Goal: Information Seeking & Learning: Compare options

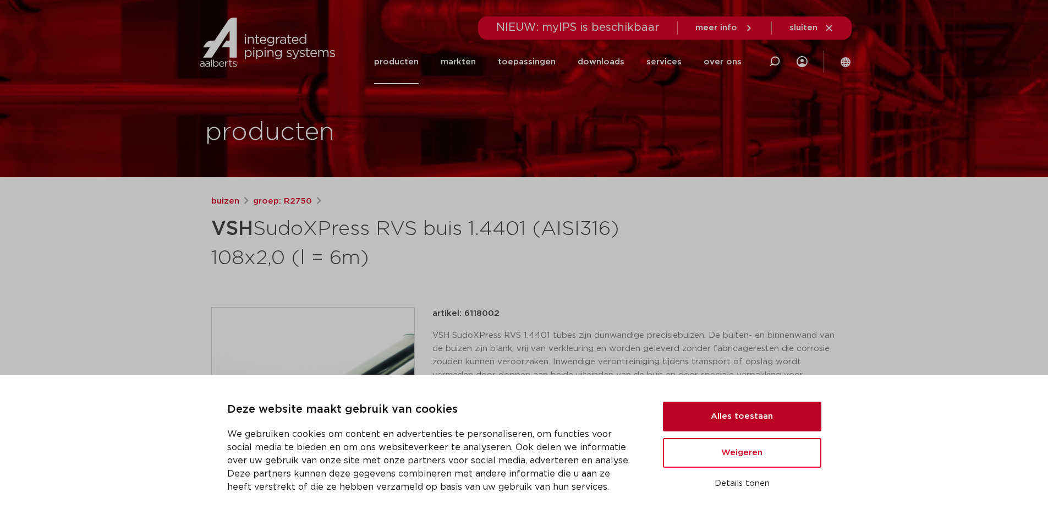
click at [757, 420] on button "Alles toestaan" at bounding box center [742, 417] width 158 height 30
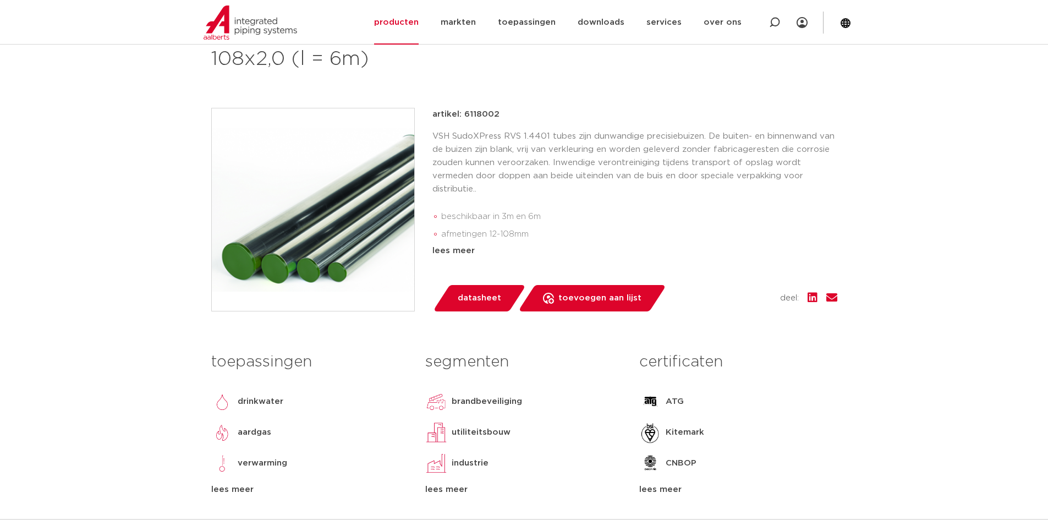
scroll to position [275, 0]
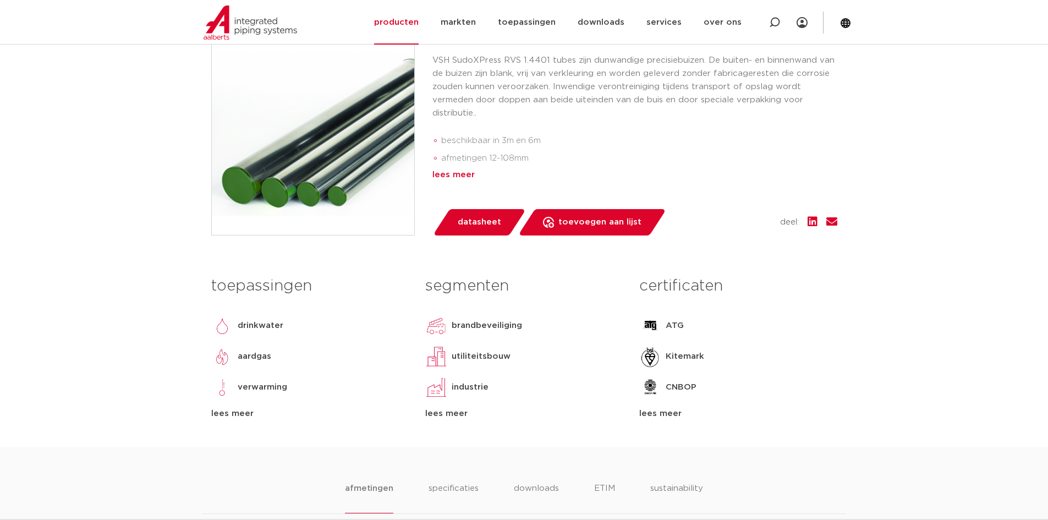
click at [458, 171] on div "lees meer" at bounding box center [635, 174] width 405 height 13
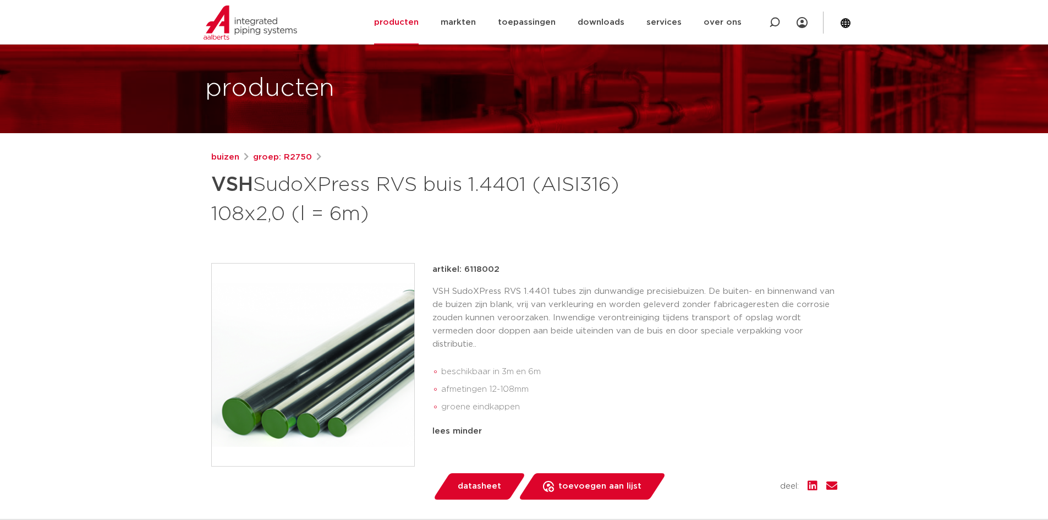
scroll to position [0, 0]
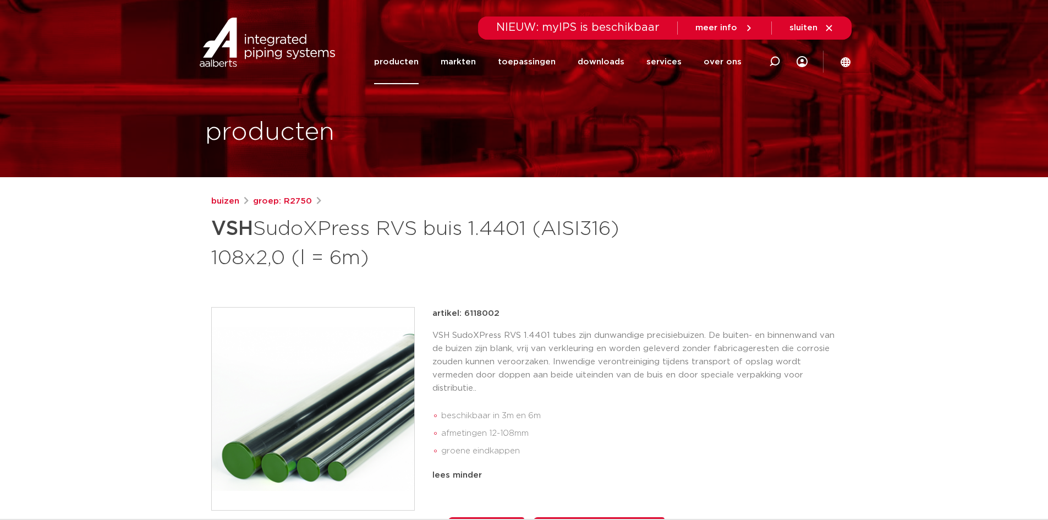
click at [406, 56] on link "producten" at bounding box center [396, 62] width 45 height 45
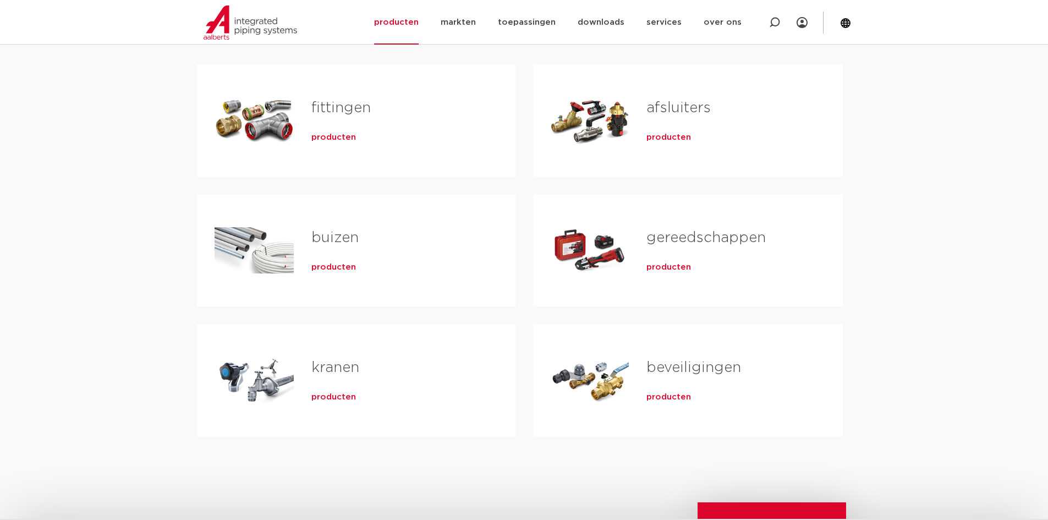
scroll to position [220, 0]
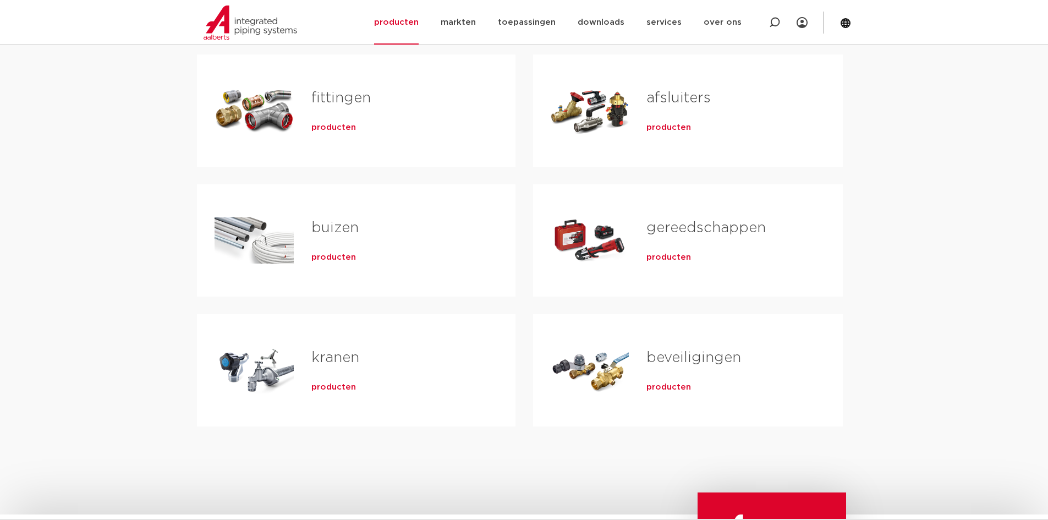
click at [639, 245] on div "gereedschappen producten" at bounding box center [727, 240] width 196 height 77
click at [672, 259] on span "producten" at bounding box center [669, 257] width 45 height 11
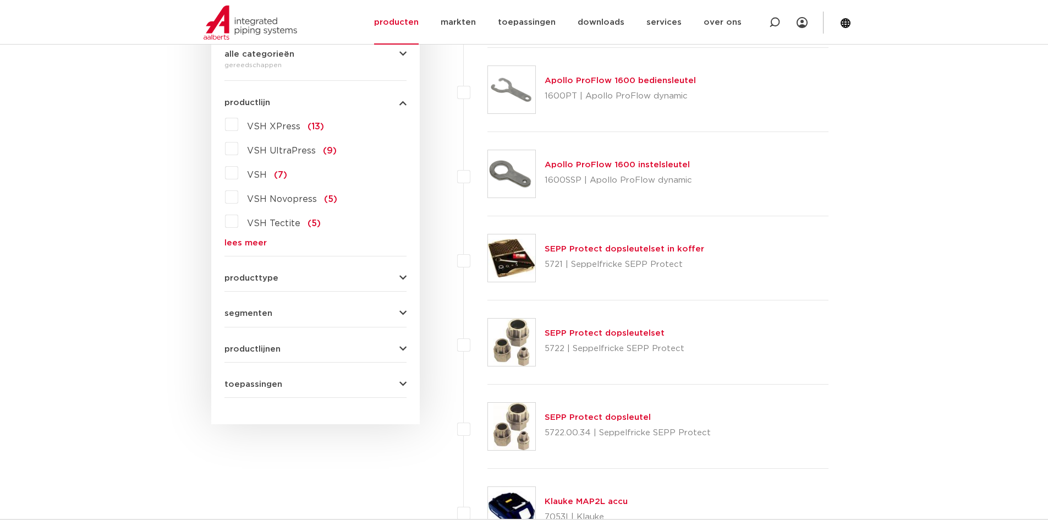
scroll to position [275, 0]
click at [238, 123] on label "VSH XPress (13)" at bounding box center [281, 124] width 86 height 18
click at [0, 0] on input "VSH XPress (13)" at bounding box center [0, 0] width 0 height 0
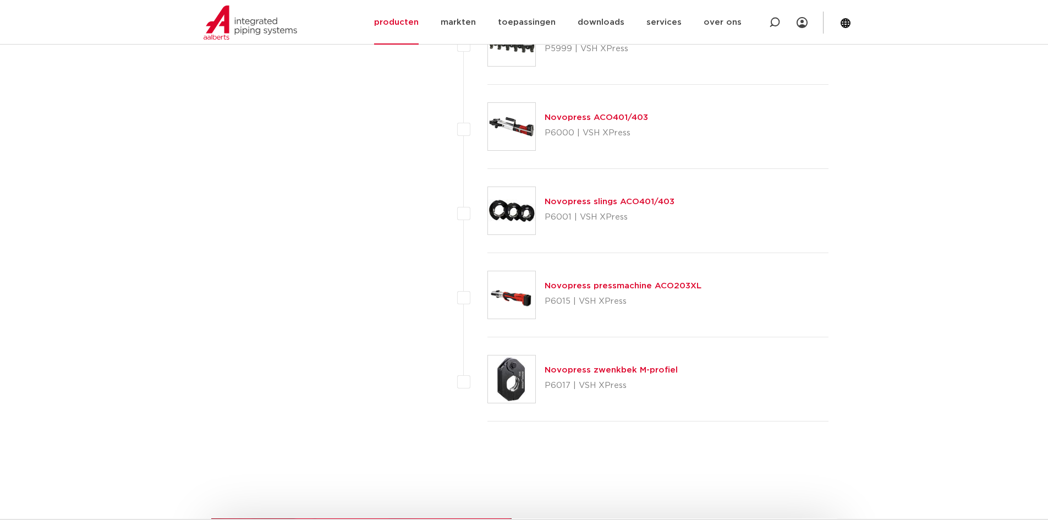
scroll to position [936, 0]
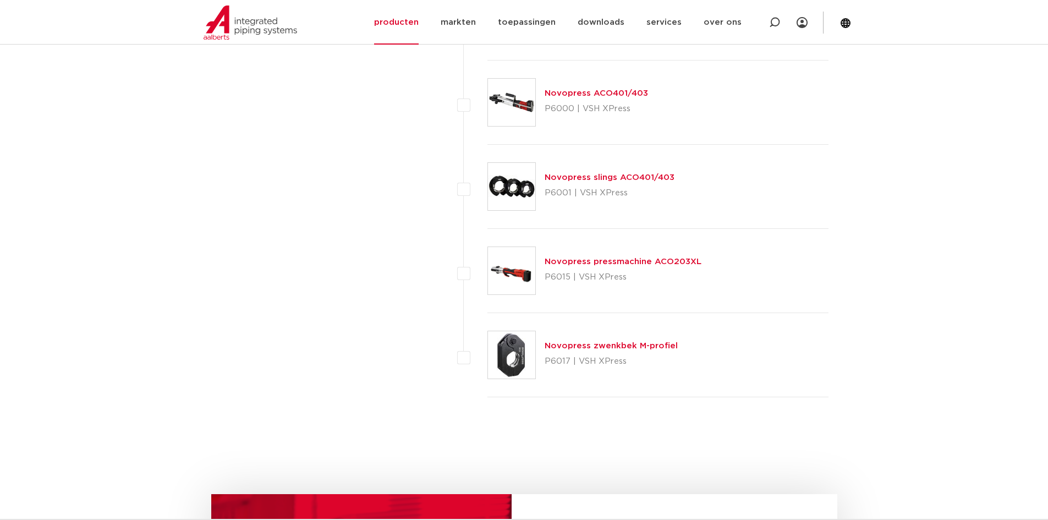
click at [572, 263] on link "Novopress pressmachine ACO203XL" at bounding box center [623, 262] width 157 height 8
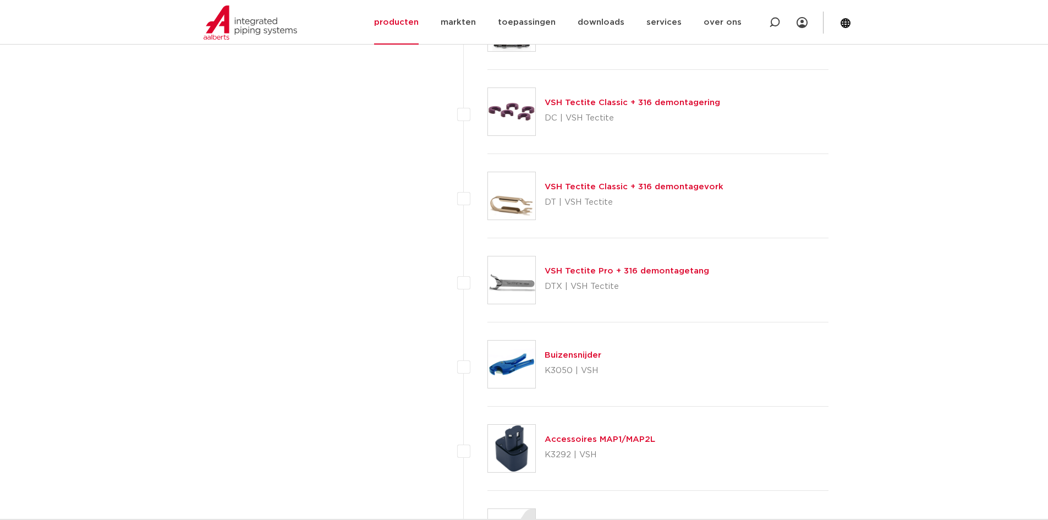
scroll to position [936, 0]
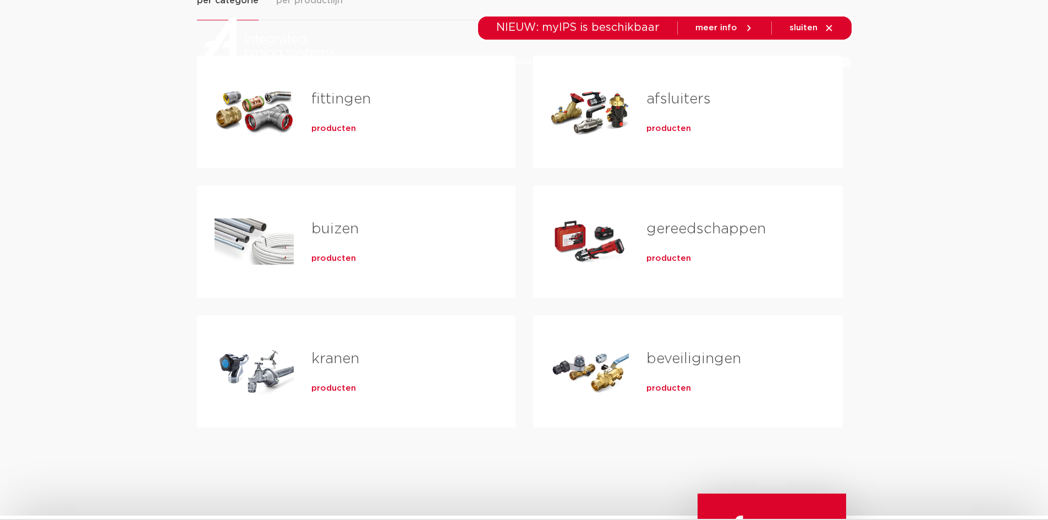
click at [681, 261] on span "producten" at bounding box center [669, 258] width 45 height 11
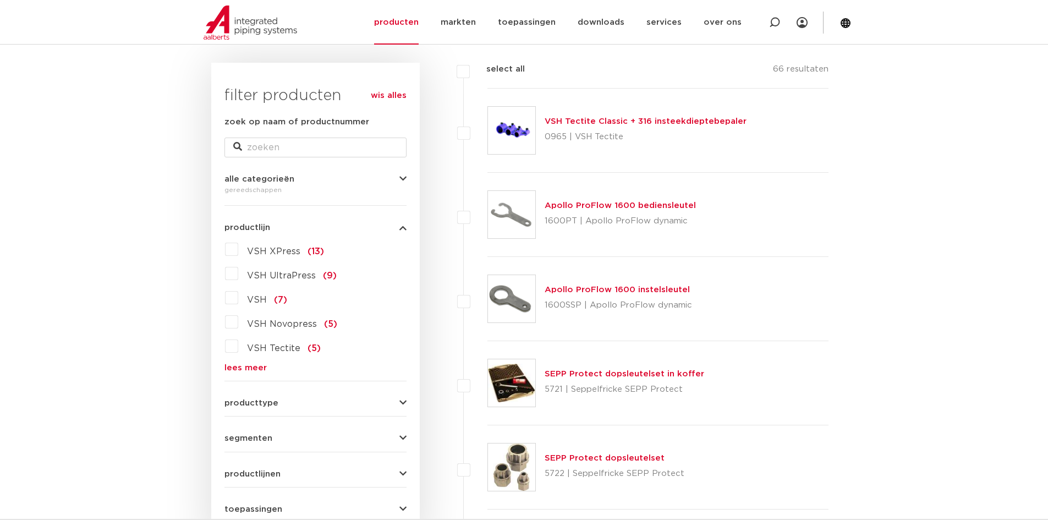
scroll to position [55, 0]
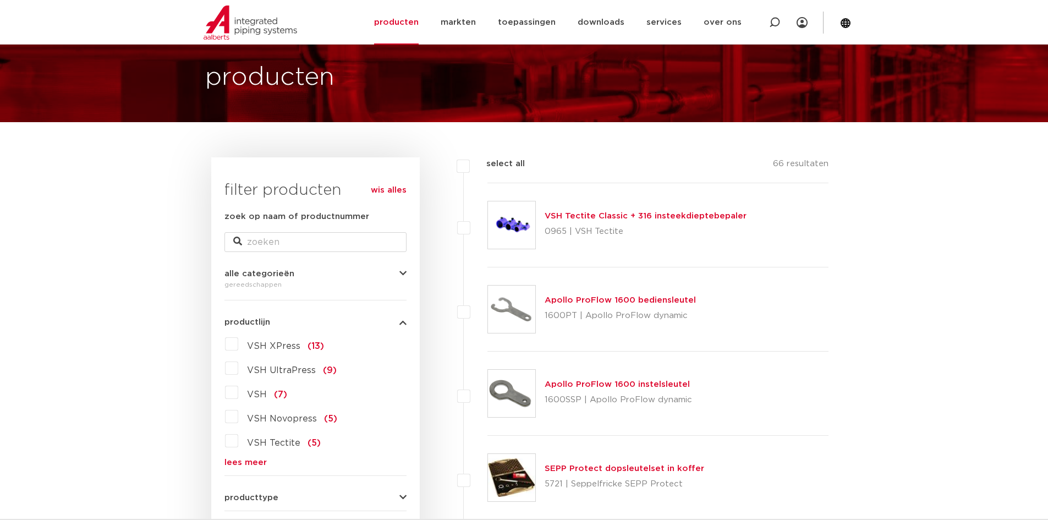
click at [238, 344] on label "VSH XPress (13)" at bounding box center [281, 344] width 86 height 18
click at [0, 0] on input "VSH XPress (13)" at bounding box center [0, 0] width 0 height 0
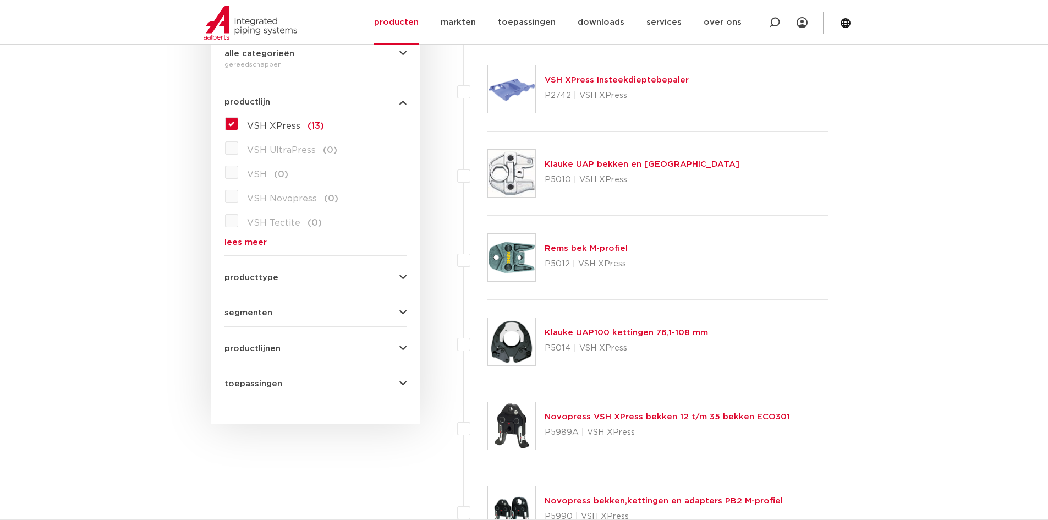
scroll to position [330, 0]
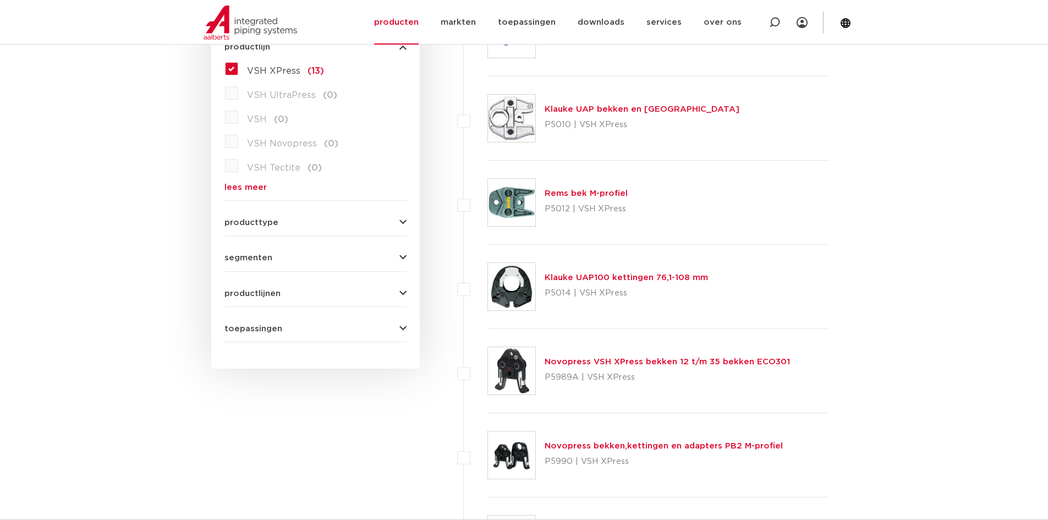
click at [590, 275] on link "Klauke UAP100 kettingen 76,1-108 mm" at bounding box center [626, 278] width 163 height 8
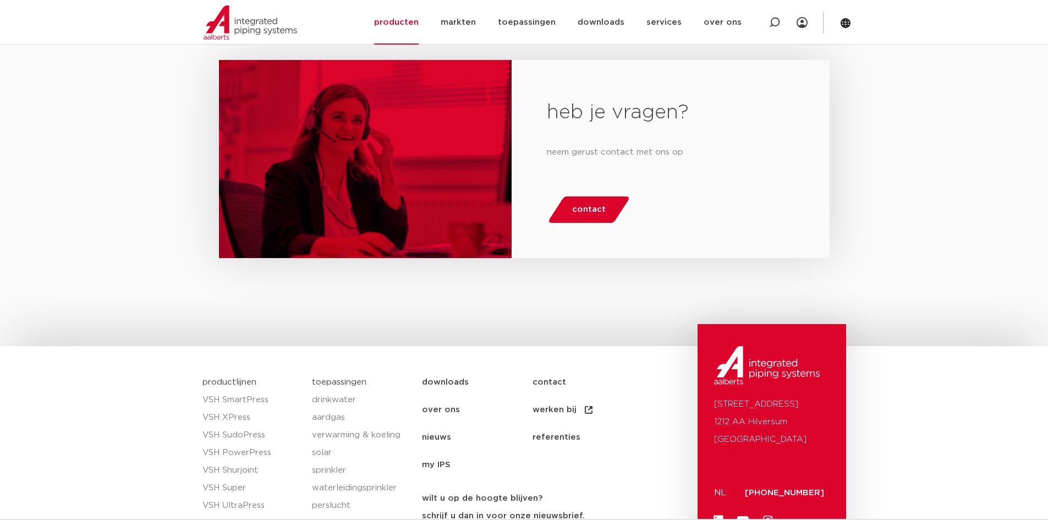
scroll to position [973, 0]
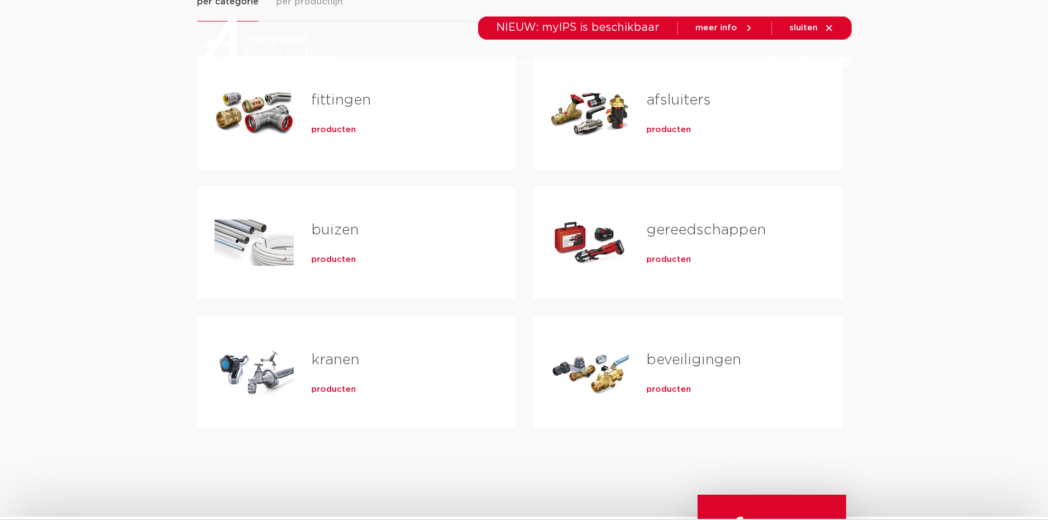
click at [332, 262] on span "producten" at bounding box center [333, 259] width 45 height 11
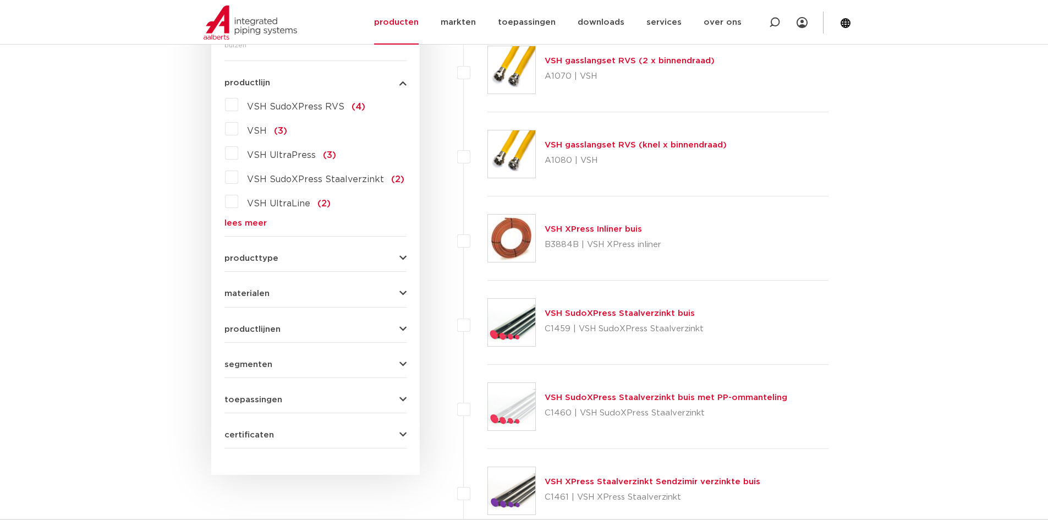
scroll to position [275, 0]
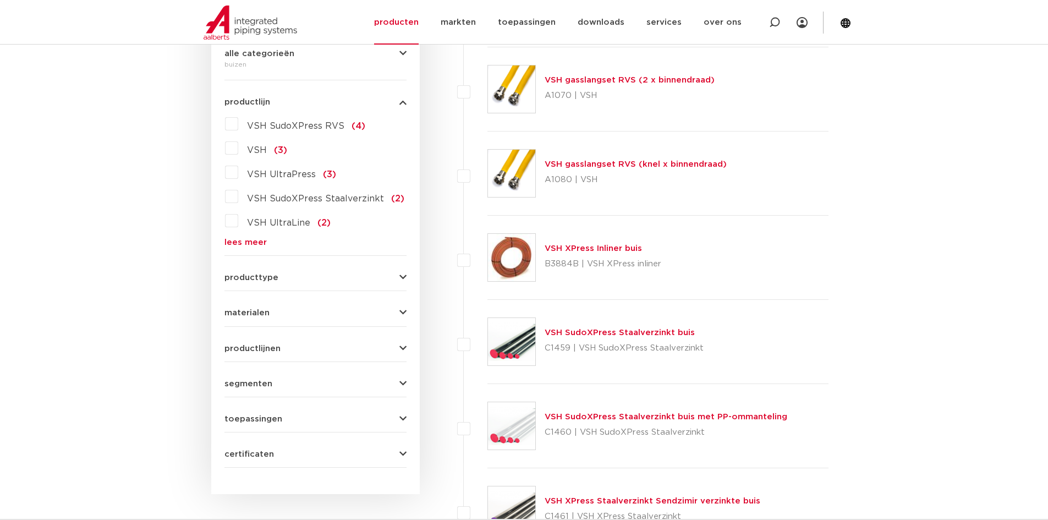
click at [248, 243] on link "lees meer" at bounding box center [316, 242] width 182 height 8
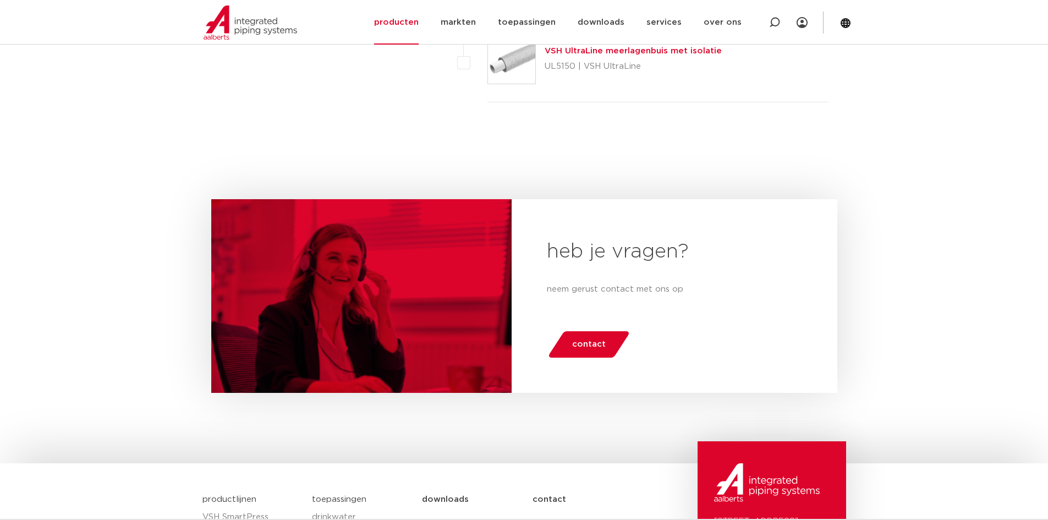
scroll to position [2036, 0]
